Goal: Information Seeking & Learning: Learn about a topic

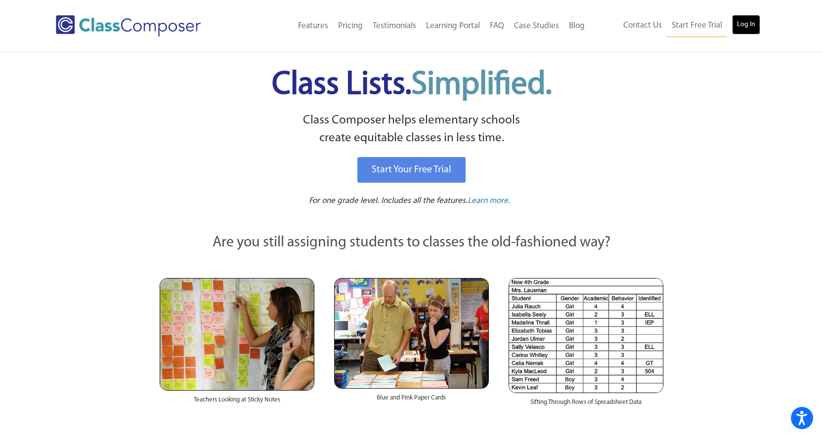
click at [744, 26] on link "Log In" at bounding box center [746, 25] width 28 height 20
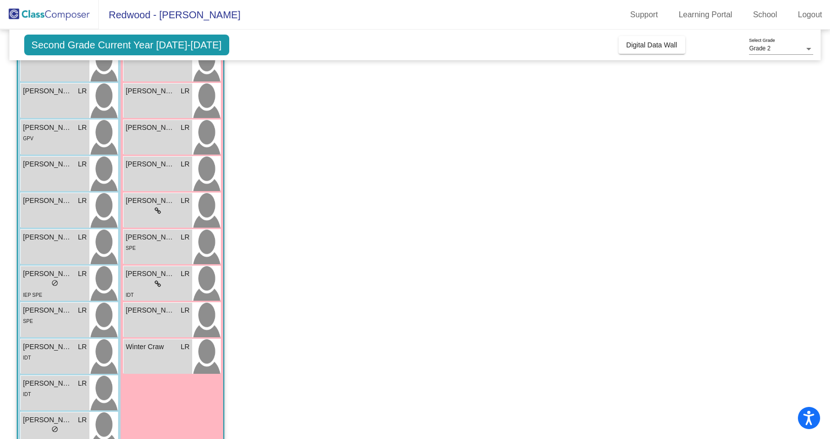
scroll to position [198, 0]
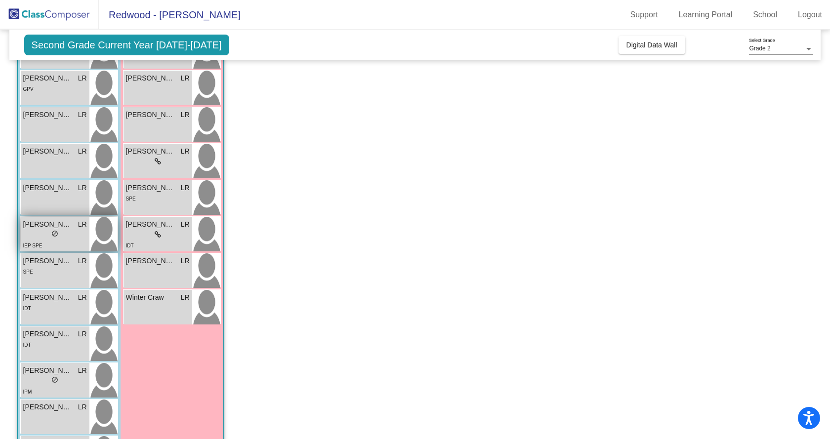
click at [36, 227] on span "[PERSON_NAME]" at bounding box center [47, 224] width 49 height 10
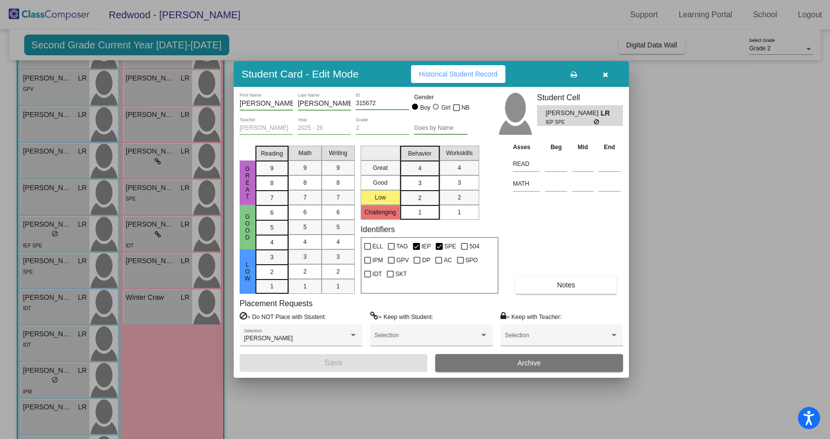
click at [450, 75] on span "Historical Student Record" at bounding box center [458, 74] width 79 height 8
click at [603, 74] on icon "button" at bounding box center [605, 74] width 5 height 7
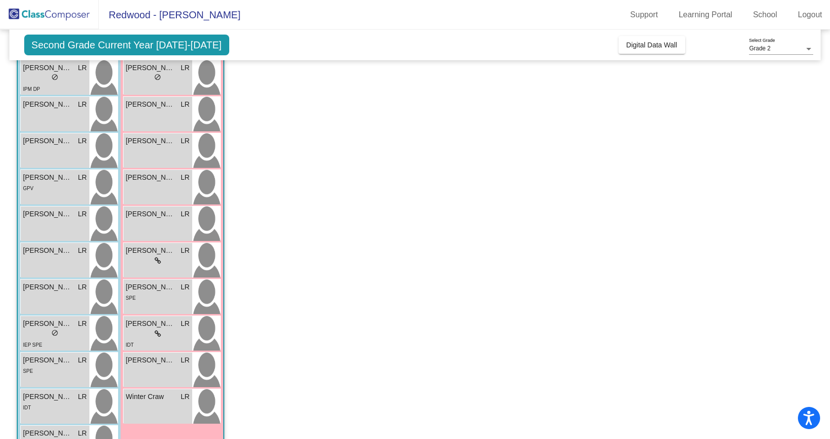
scroll to position [99, 0]
